Goal: Task Accomplishment & Management: Manage account settings

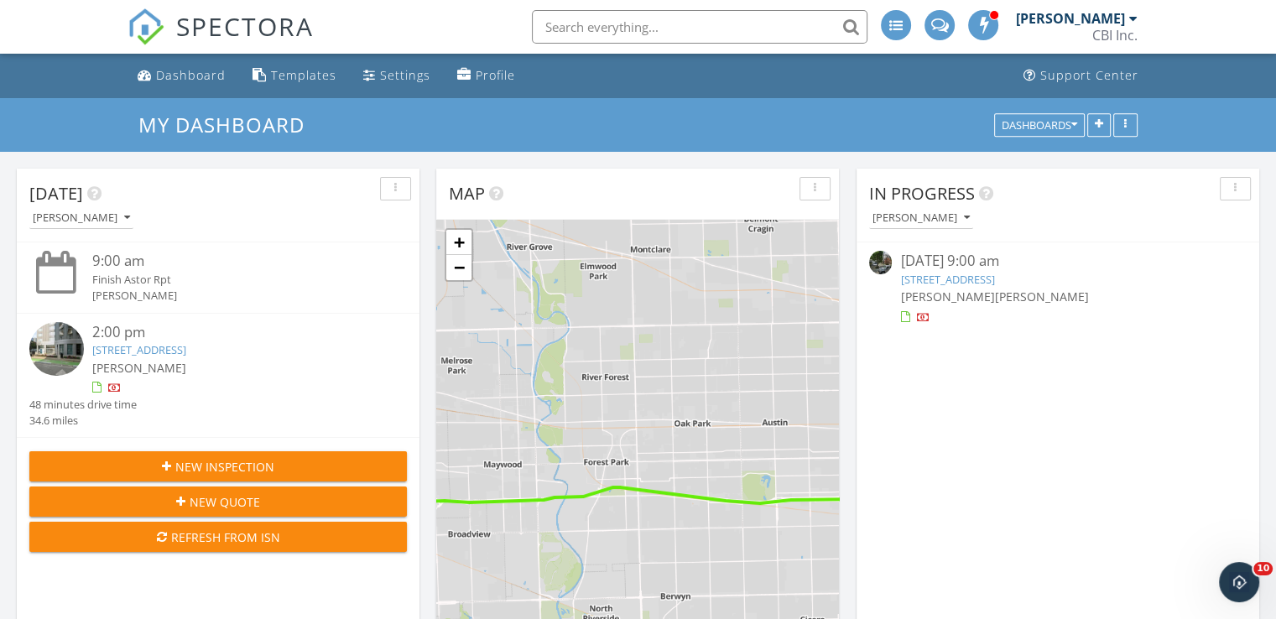
click at [994, 273] on link "1432 N Astor St, Chicago, IL 60610" at bounding box center [947, 279] width 94 height 15
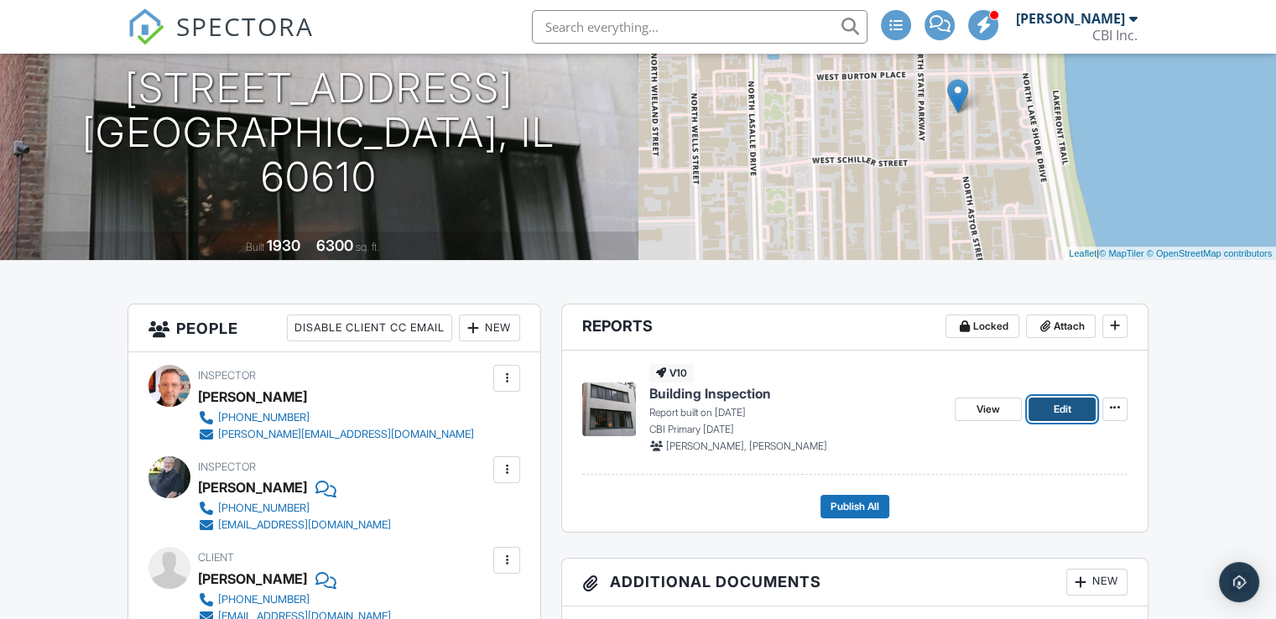
click at [1056, 407] on span "Edit" at bounding box center [1062, 409] width 18 height 17
